Goal: Transaction & Acquisition: Purchase product/service

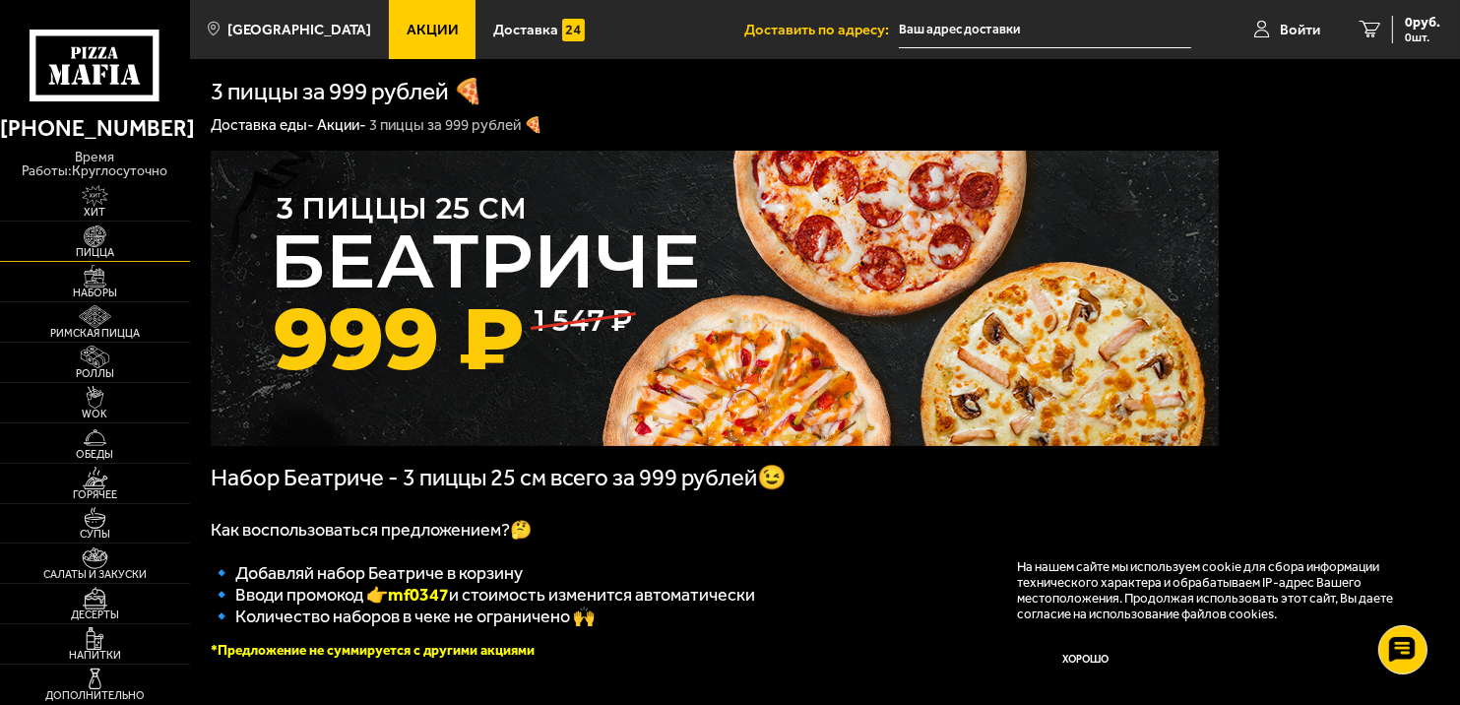
click at [117, 245] on img at bounding box center [95, 236] width 58 height 23
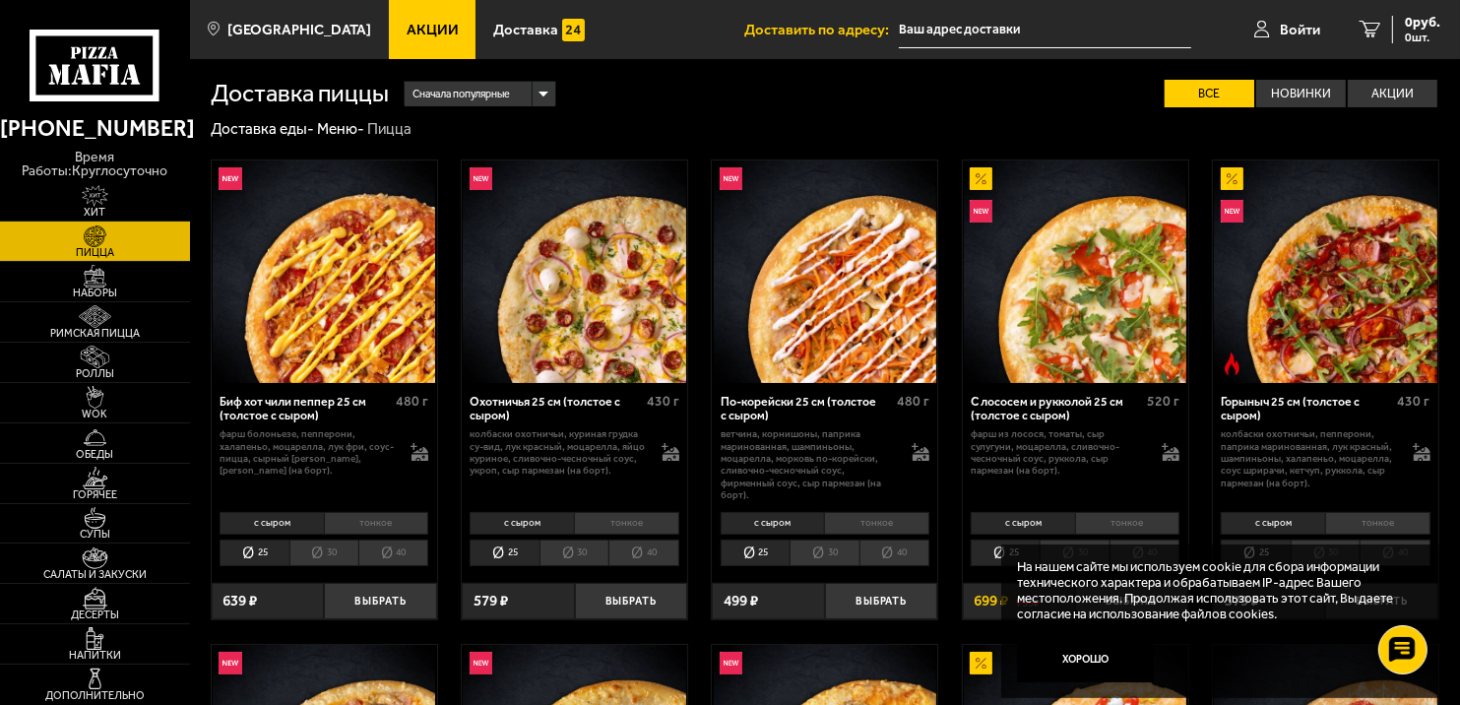
click at [346, 549] on li "30" at bounding box center [323, 553] width 69 height 27
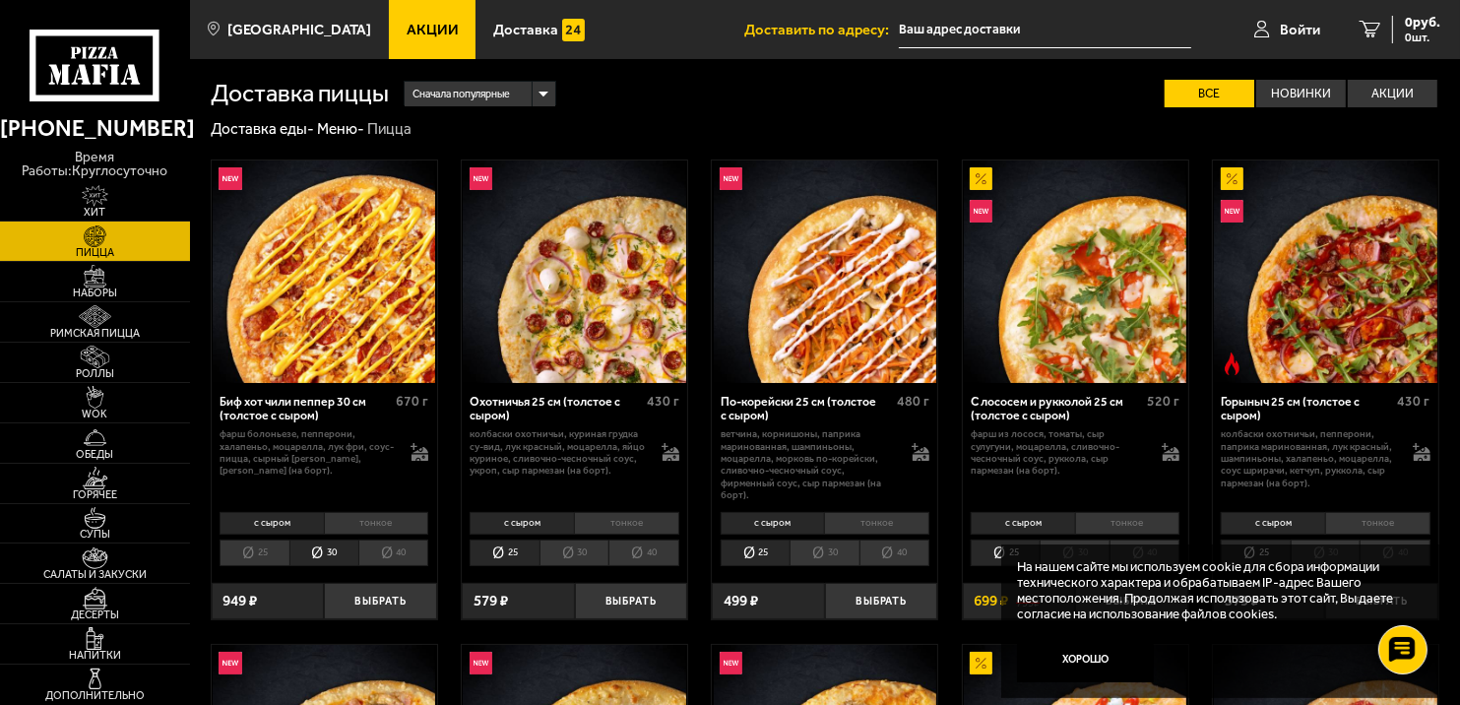
click at [580, 551] on li "30" at bounding box center [574, 553] width 69 height 27
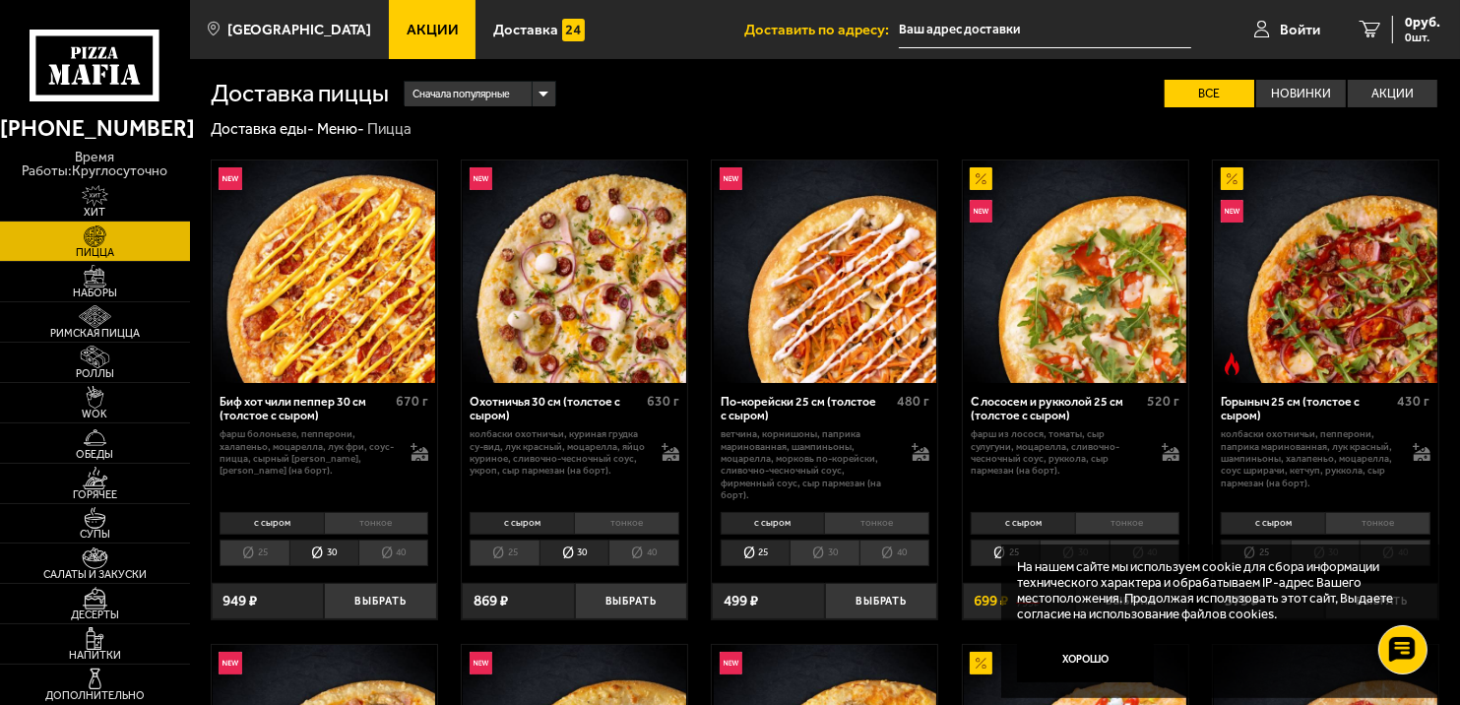
click at [819, 540] on li "30" at bounding box center [824, 553] width 69 height 27
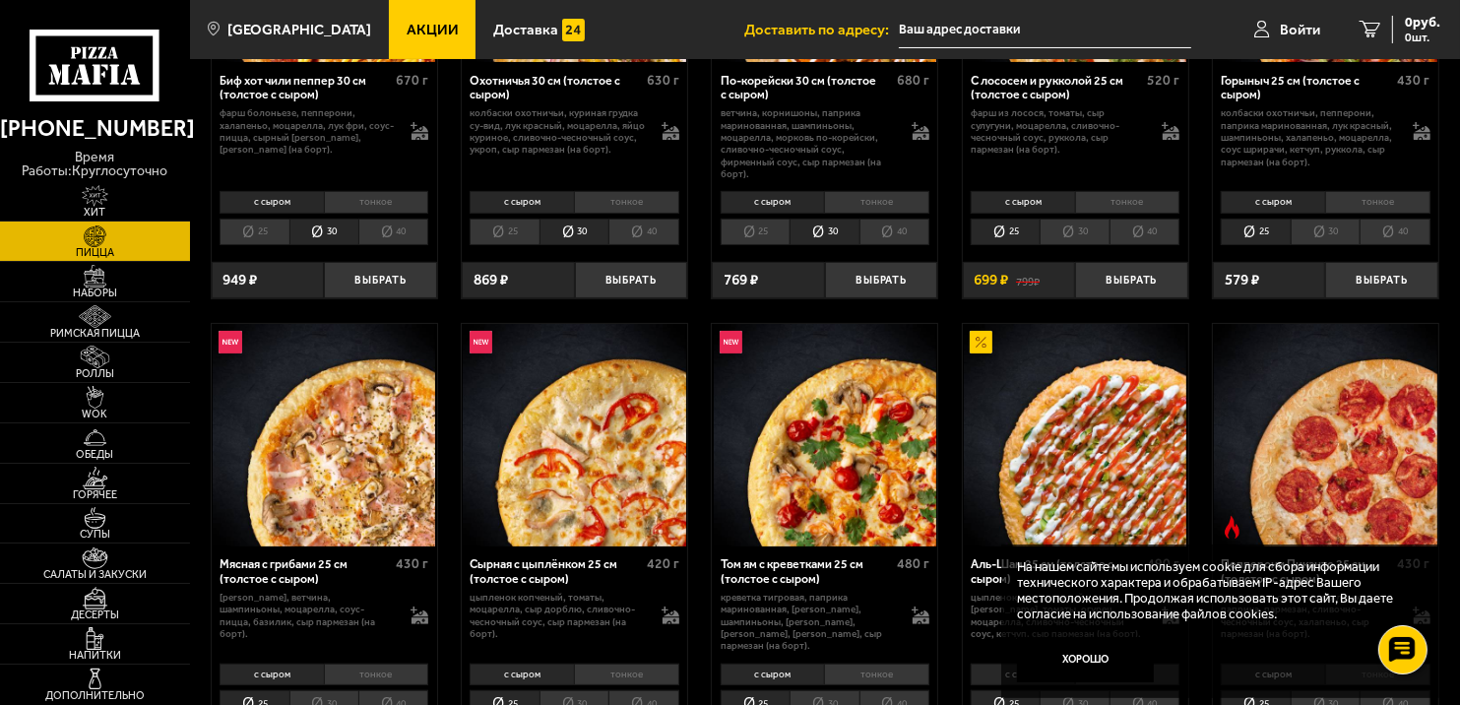
scroll to position [319, 0]
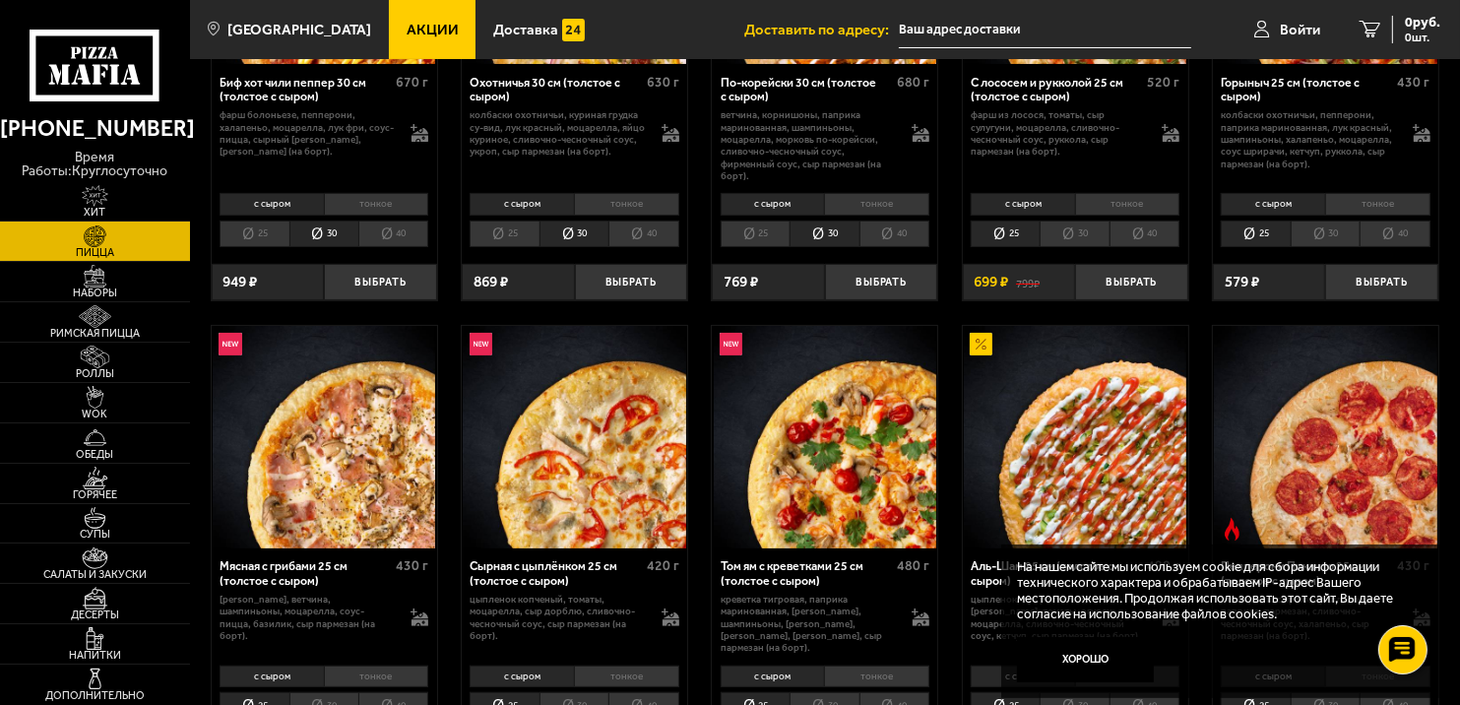
click at [1053, 225] on li "30" at bounding box center [1074, 234] width 69 height 27
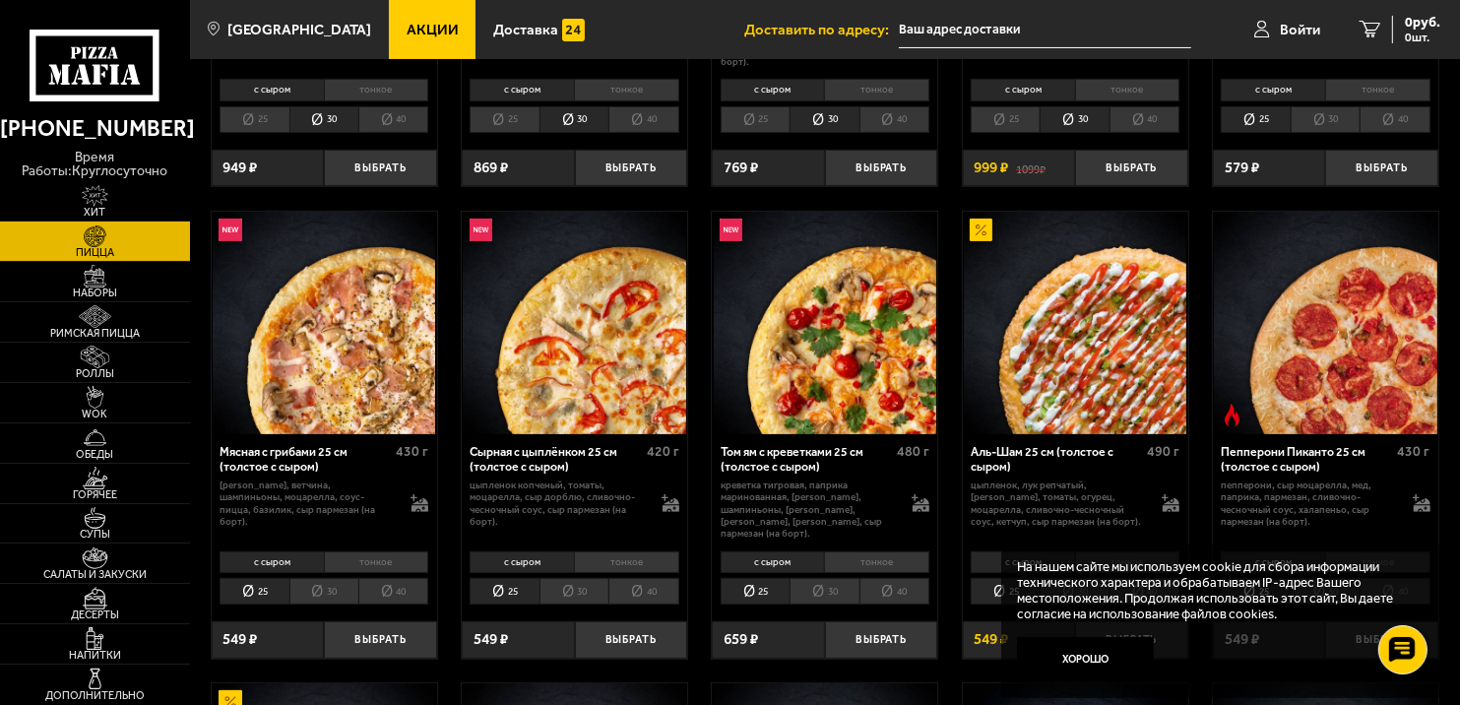
scroll to position [447, 0]
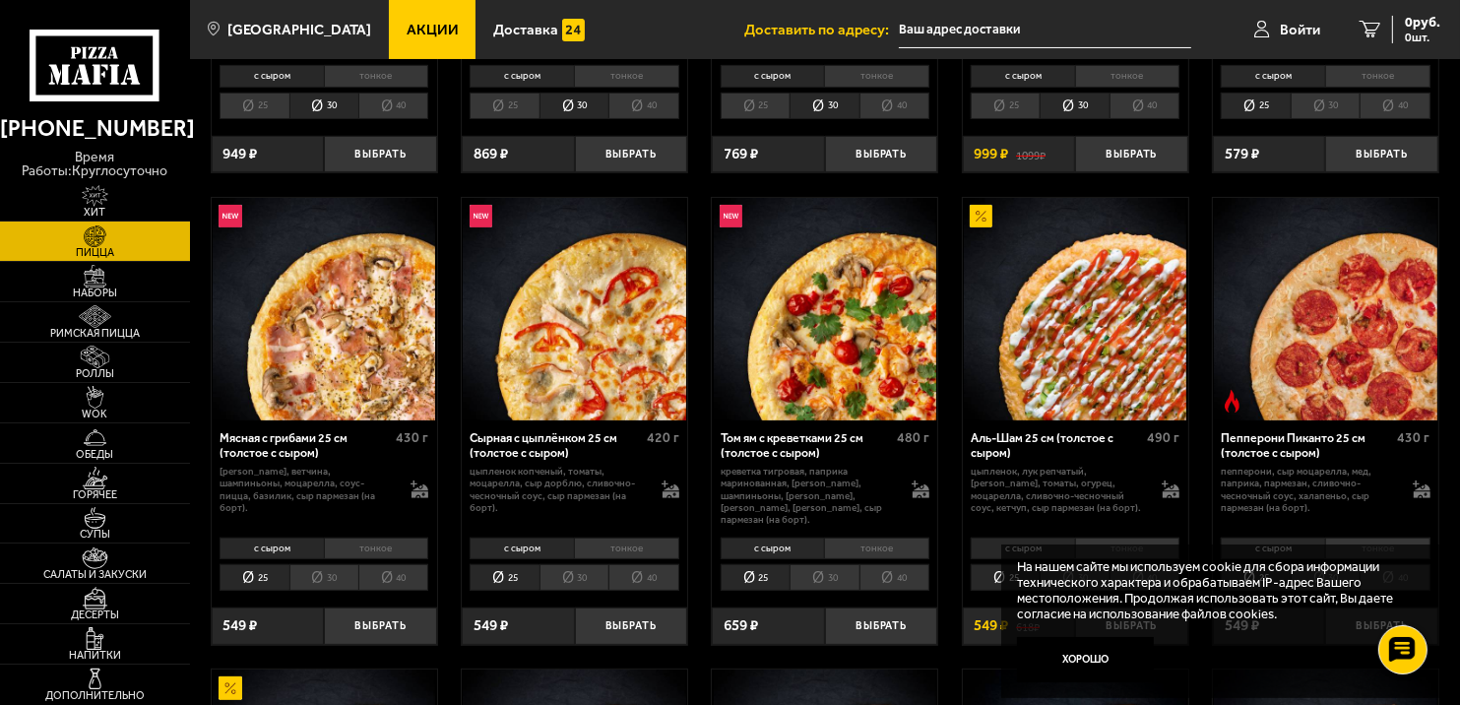
click at [837, 564] on li "30" at bounding box center [824, 577] width 69 height 27
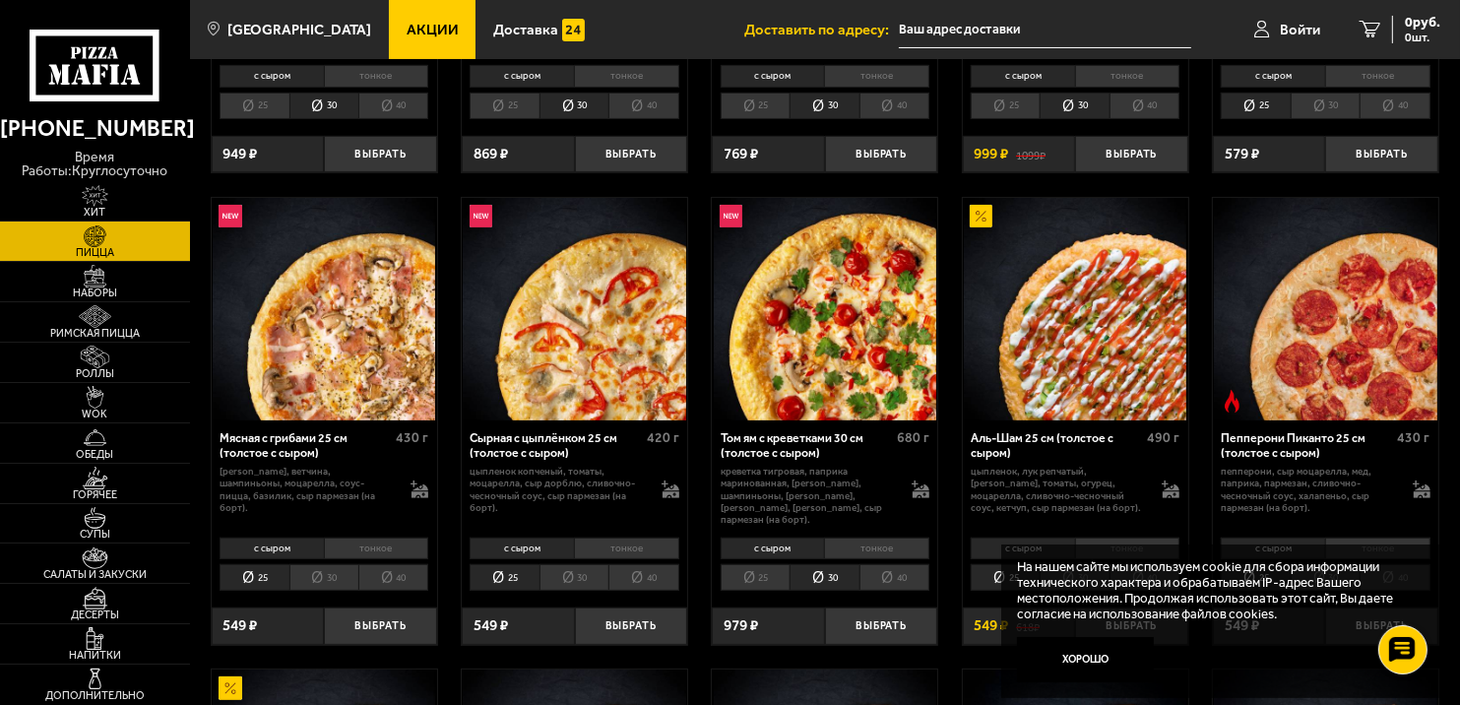
click at [579, 564] on li "30" at bounding box center [574, 577] width 69 height 27
